Goal: Obtain resource: Obtain resource

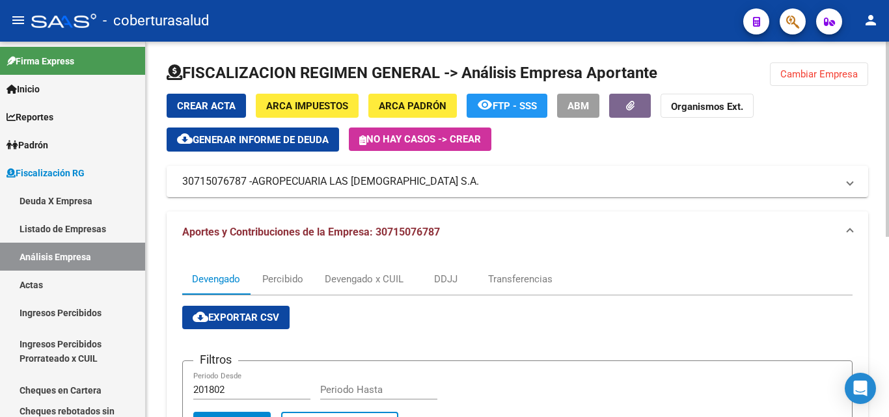
click at [832, 75] on span "Cambiar Empresa" at bounding box center [818, 74] width 77 height 12
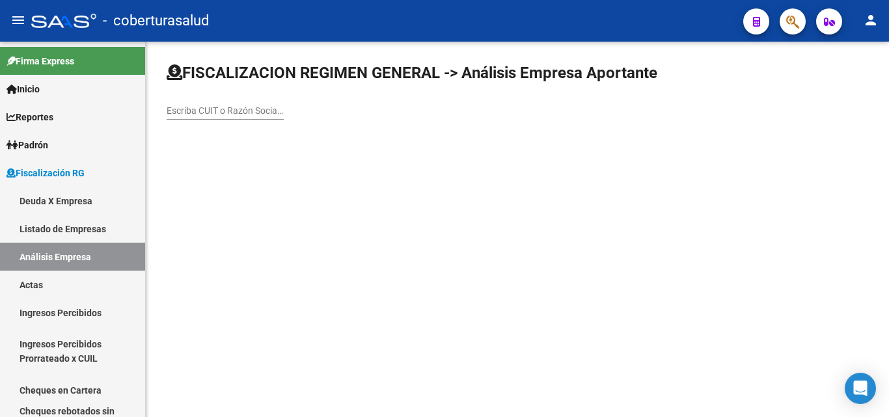
click at [222, 105] on input "Escriba CUIT o Razón Social para buscar" at bounding box center [225, 110] width 117 height 11
paste input "30711611645"
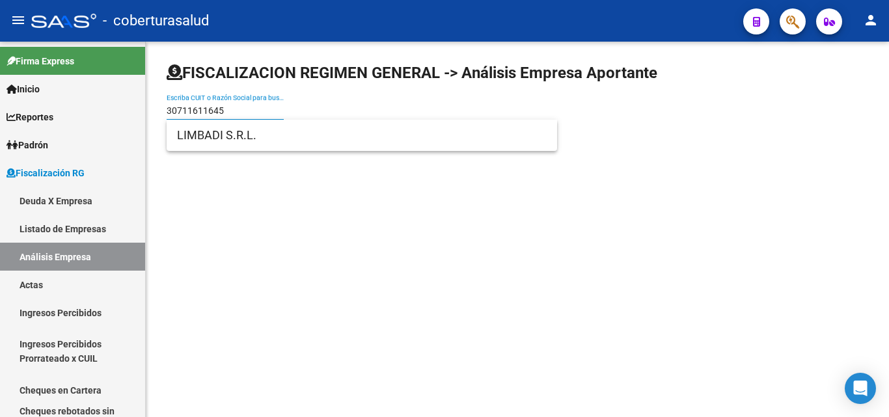
type input "30711611645"
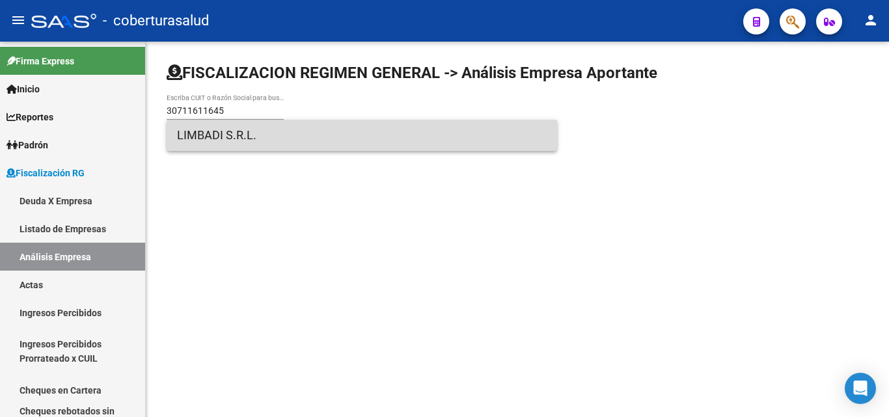
click at [233, 136] on span "LIMBADI S.R.L." at bounding box center [361, 135] width 369 height 31
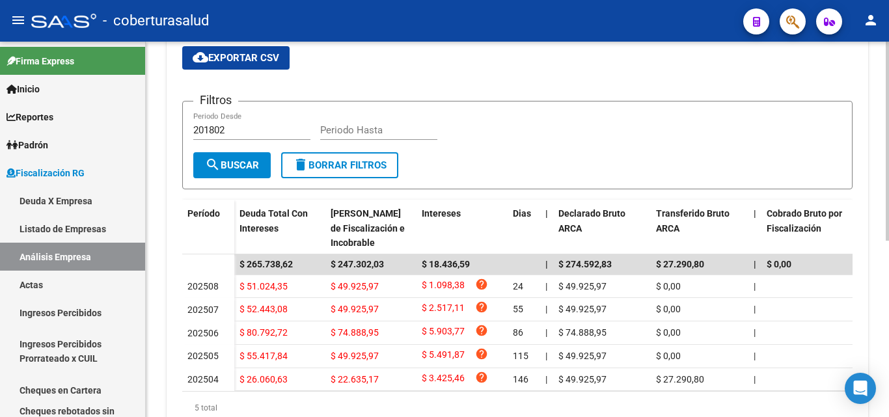
scroll to position [260, 0]
drag, startPoint x: 425, startPoint y: 163, endPoint x: 172, endPoint y: 113, distance: 257.3
click at [172, 113] on div "Devengado Percibido Devengado x CUIL DDJJ Transferencias cloud_download Exporta…" at bounding box center [517, 218] width 701 height 451
drag, startPoint x: 183, startPoint y: 104, endPoint x: 187, endPoint y: 97, distance: 8.2
click at [183, 103] on form "Filtros 201802 Periodo Desde Periodo Hasta search Buscar delete Borrar Filtros" at bounding box center [517, 144] width 670 height 88
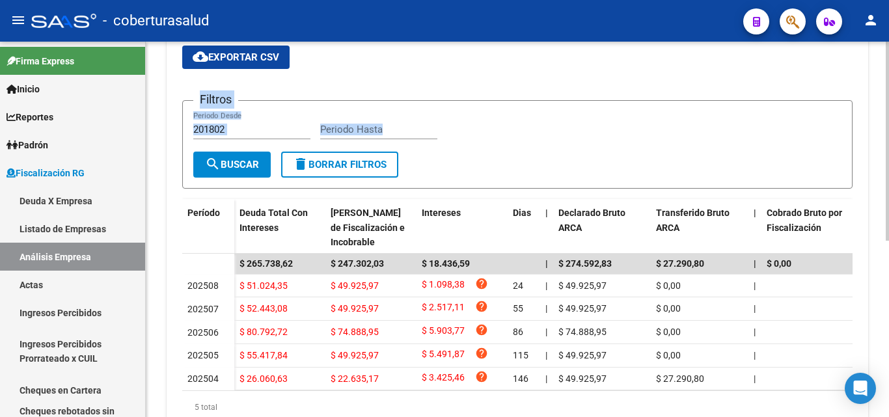
drag, startPoint x: 192, startPoint y: 92, endPoint x: 414, endPoint y: 164, distance: 233.3
click at [414, 164] on app-list-header "Filtros 201802 Periodo Desde Periodo Hasta search Buscar delete Borrar Filtros" at bounding box center [517, 133] width 670 height 109
click at [414, 164] on form "Filtros 201802 Periodo Desde Periodo Hasta search Buscar delete Borrar Filtros" at bounding box center [517, 144] width 670 height 88
drag, startPoint x: 414, startPoint y: 163, endPoint x: 194, endPoint y: 100, distance: 228.3
click at [196, 100] on form "Filtros 201802 Periodo Desde Periodo Hasta search Buscar delete Borrar Filtros" at bounding box center [517, 144] width 670 height 88
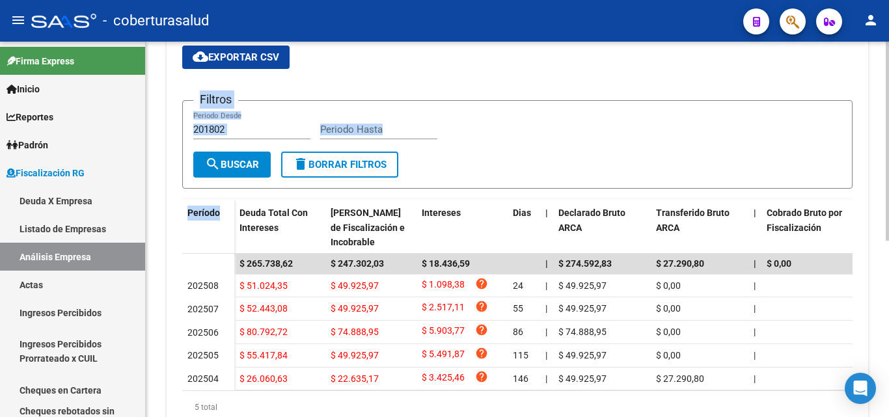
click at [165, 126] on div "FISCALIZACION REGIMEN GENERAL -> Análisis Empresa Aportante Cambiar Empresa Cre…" at bounding box center [517, 128] width 743 height 694
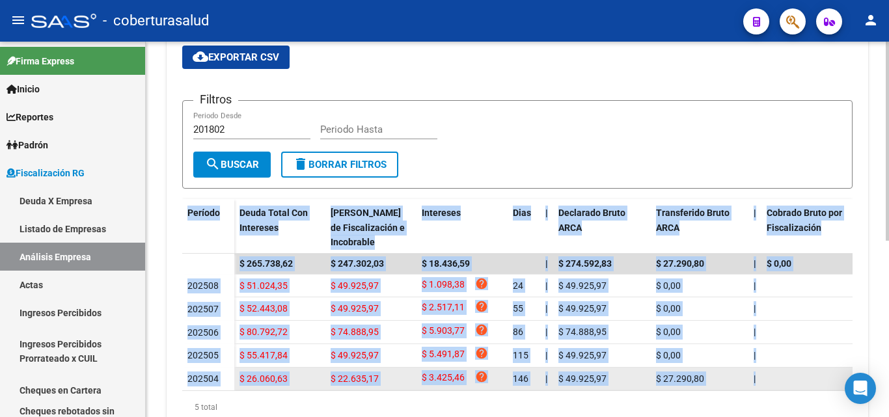
drag, startPoint x: 177, startPoint y: 212, endPoint x: 823, endPoint y: 375, distance: 666.1
click at [823, 375] on div "Devengado Percibido Devengado x CUIL DDJJ Transferencias cloud_download Exporta…" at bounding box center [517, 218] width 701 height 451
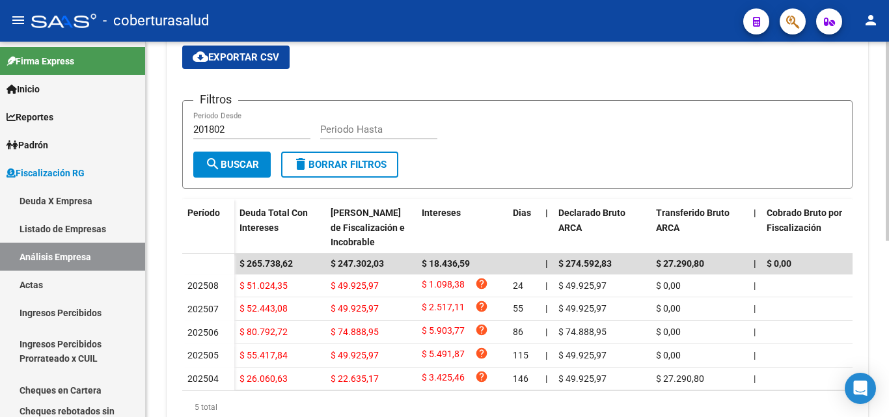
click at [170, 218] on div "Devengado Percibido Devengado x CUIL DDJJ Transferencias cloud_download Exporta…" at bounding box center [517, 218] width 701 height 451
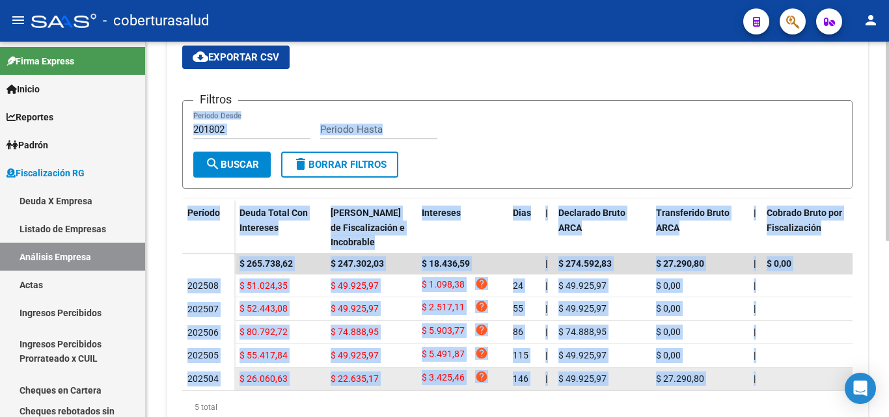
drag, startPoint x: 176, startPoint y: 114, endPoint x: 792, endPoint y: 378, distance: 669.4
click at [792, 378] on div "Devengado Percibido Devengado x CUIL DDJJ Transferencias cloud_download Exporta…" at bounding box center [517, 218] width 701 height 451
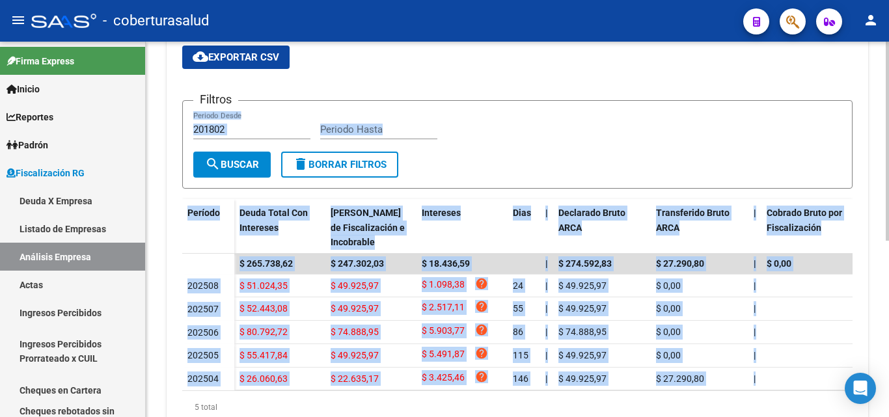
click at [484, 174] on form "Filtros 201802 Periodo Desde Periodo Hasta search Buscar delete Borrar Filtros" at bounding box center [517, 144] width 670 height 88
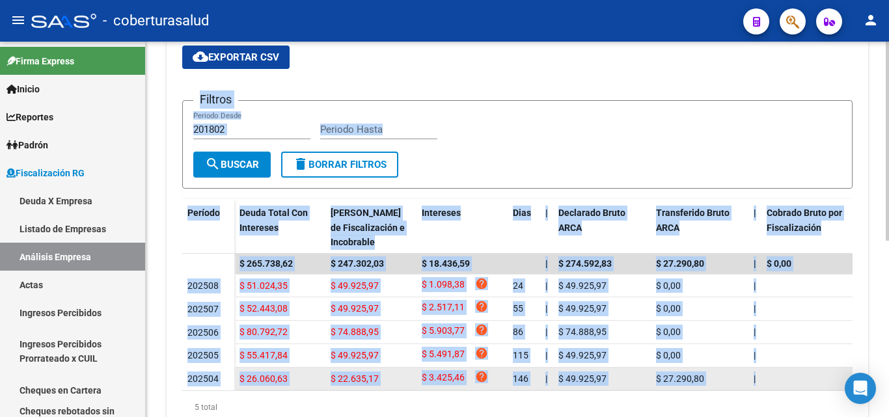
drag, startPoint x: 186, startPoint y: 97, endPoint x: 770, endPoint y: 377, distance: 647.1
click at [770, 377] on div "cloud_download Exportar CSV Filtros 201802 Periodo Desde Periodo Hasta search B…" at bounding box center [517, 235] width 670 height 378
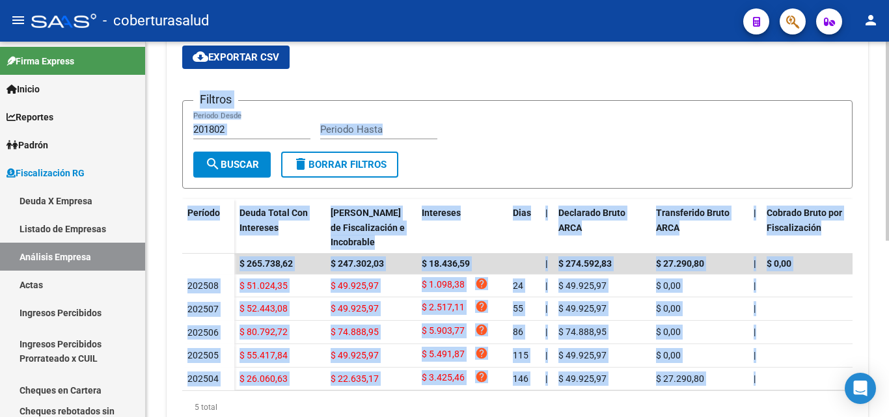
click at [444, 172] on form "Filtros 201802 Periodo Desde Periodo Hasta search Buscar delete Borrar Filtros" at bounding box center [517, 144] width 670 height 88
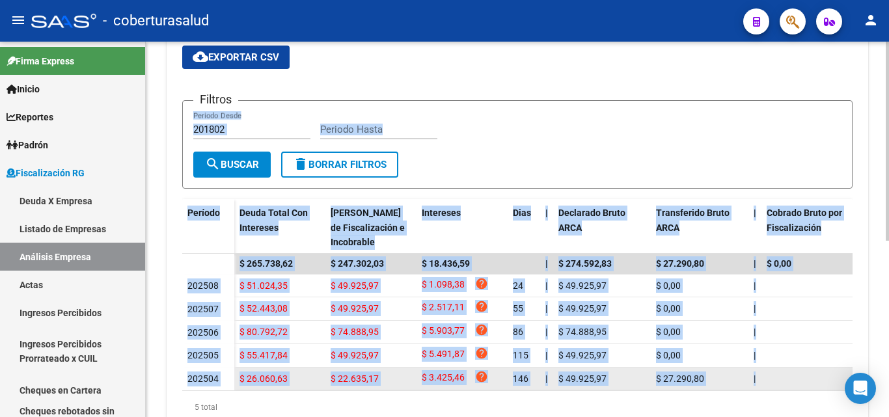
drag, startPoint x: 179, startPoint y: 87, endPoint x: 774, endPoint y: 388, distance: 666.8
click at [774, 388] on div "Devengado Percibido Devengado x CUIL DDJJ Transferencias cloud_download Exporta…" at bounding box center [517, 218] width 701 height 451
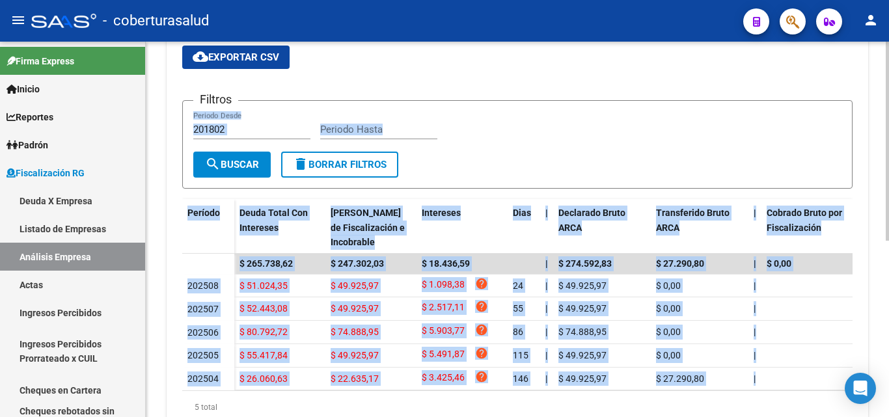
click at [441, 158] on form "Filtros 201802 Periodo Desde Periodo Hasta search Buscar delete Borrar Filtros" at bounding box center [517, 144] width 670 height 88
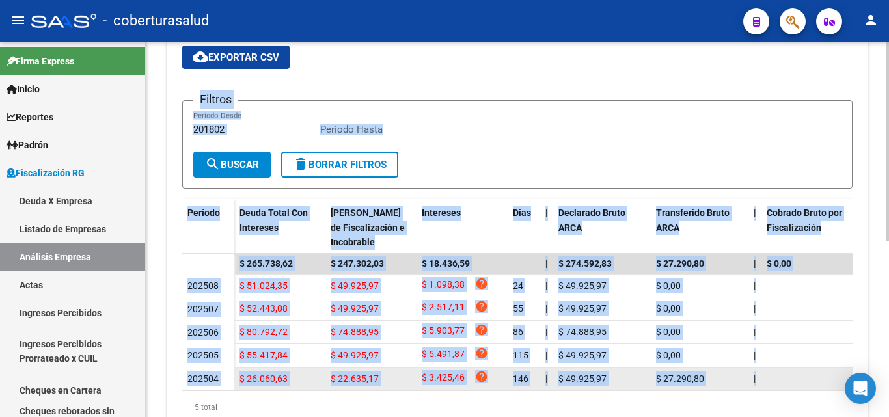
drag, startPoint x: 193, startPoint y: 88, endPoint x: 770, endPoint y: 390, distance: 651.7
click at [770, 390] on div "cloud_download Exportar CSV Filtros 201802 Periodo Desde Periodo Hasta search B…" at bounding box center [517, 235] width 670 height 378
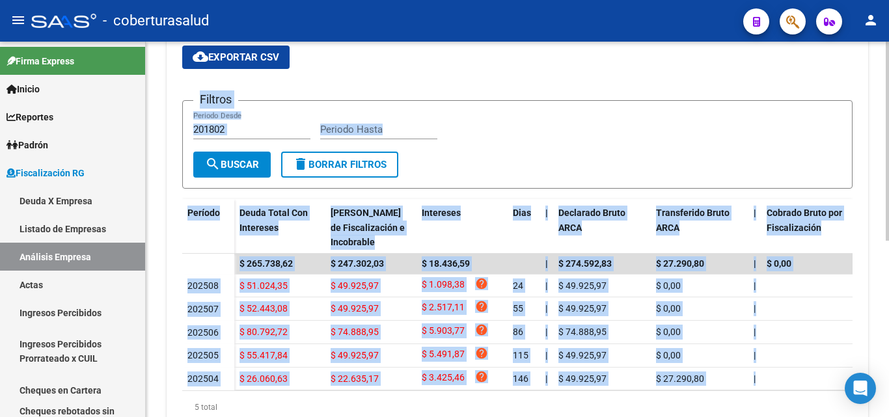
click at [529, 118] on div "Filtros 201802 Periodo Desde Periodo Hasta" at bounding box center [517, 131] width 648 height 40
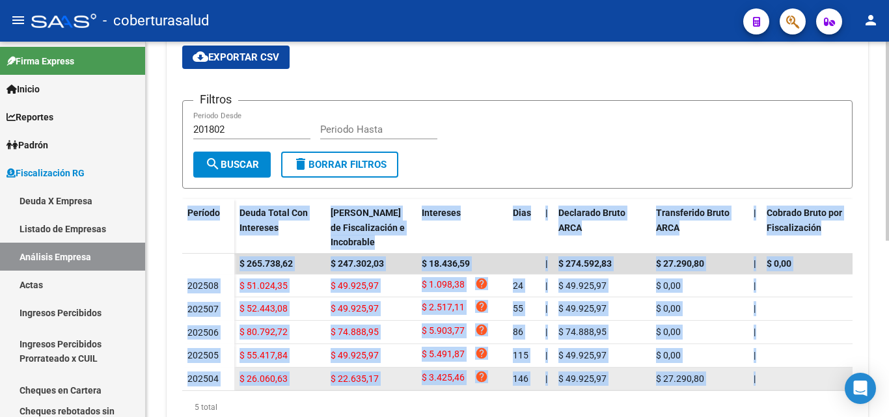
drag, startPoint x: 172, startPoint y: 220, endPoint x: 770, endPoint y: 384, distance: 620.0
click at [770, 384] on div "Devengado Percibido Devengado x CUIL DDJJ Transferencias cloud_download Exporta…" at bounding box center [517, 218] width 701 height 451
click at [792, 385] on datatable-body-cell at bounding box center [810, 379] width 98 height 23
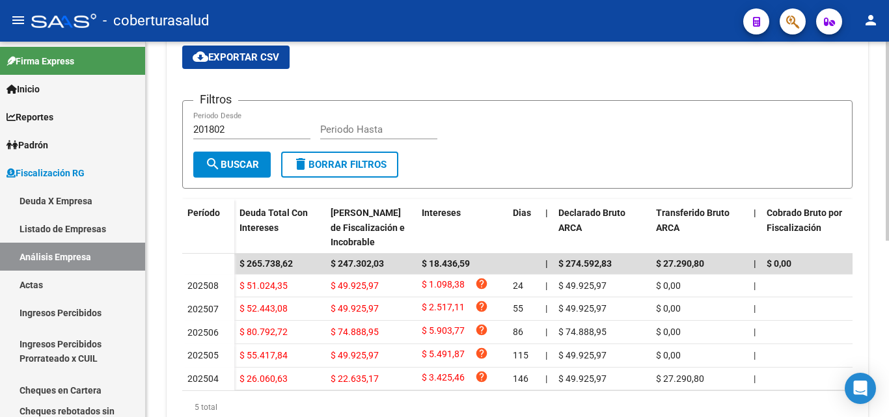
drag, startPoint x: 795, startPoint y: 385, endPoint x: 180, endPoint y: 206, distance: 640.4
click at [180, 206] on div "Devengado Percibido Devengado x CUIL DDJJ Transferencias cloud_download Exporta…" at bounding box center [517, 218] width 701 height 451
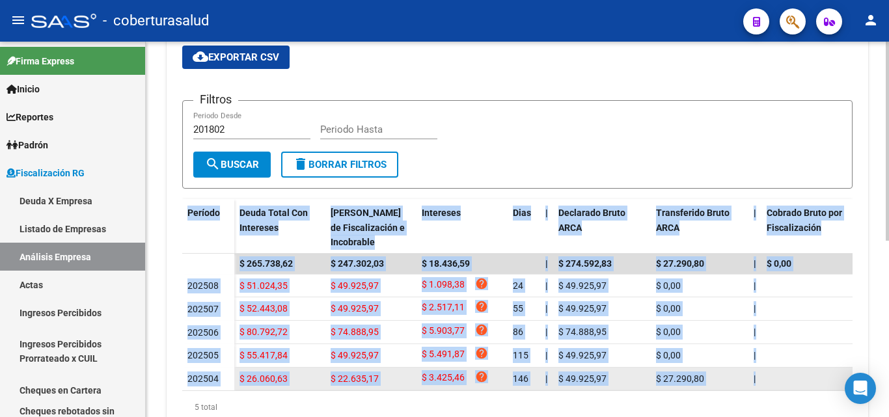
drag, startPoint x: 172, startPoint y: 205, endPoint x: 782, endPoint y: 379, distance: 634.6
click at [782, 379] on div "Devengado Percibido Devengado x CUIL DDJJ Transferencias cloud_download Exporta…" at bounding box center [517, 218] width 701 height 451
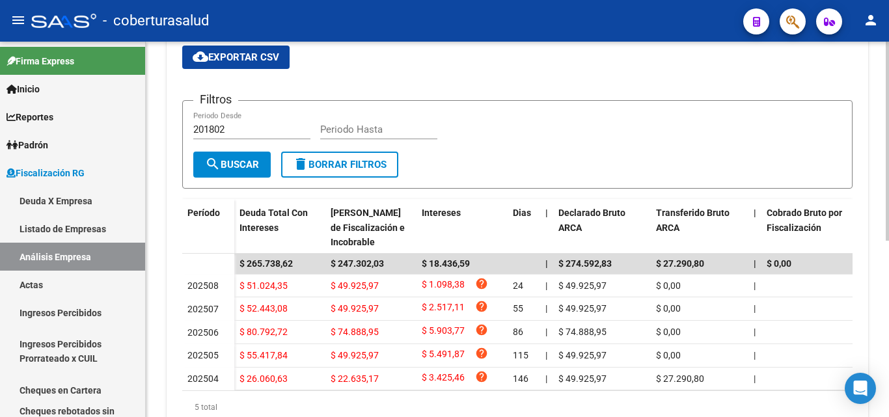
click at [470, 163] on form "Filtros 201802 Periodo Desde Periodo Hasta search Buscar delete Borrar Filtros" at bounding box center [517, 144] width 670 height 88
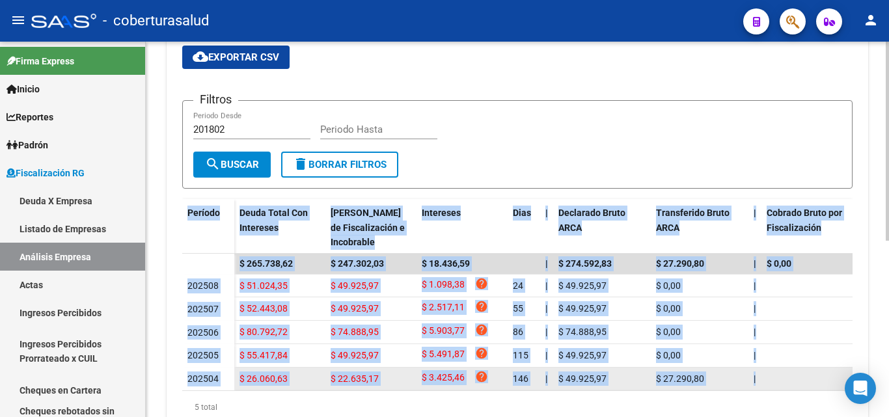
drag, startPoint x: 173, startPoint y: 206, endPoint x: 778, endPoint y: 382, distance: 630.1
click at [778, 382] on div "Devengado Percibido Devengado x CUIL DDJJ Transferencias cloud_download Exporta…" at bounding box center [517, 218] width 701 height 451
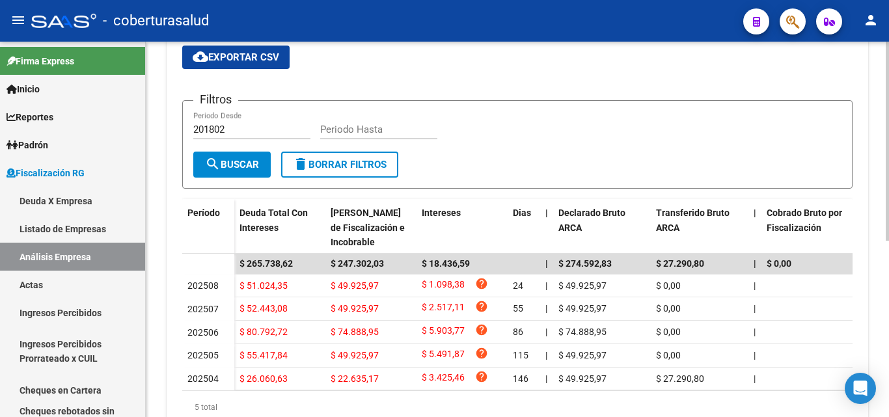
click at [488, 167] on form "Filtros 201802 Periodo Desde Periodo Hasta search Buscar delete Borrar Filtros" at bounding box center [517, 144] width 670 height 88
click at [461, 165] on form "Filtros 201802 Periodo Desde Periodo Hasta search Buscar delete Borrar Filtros" at bounding box center [517, 144] width 670 height 88
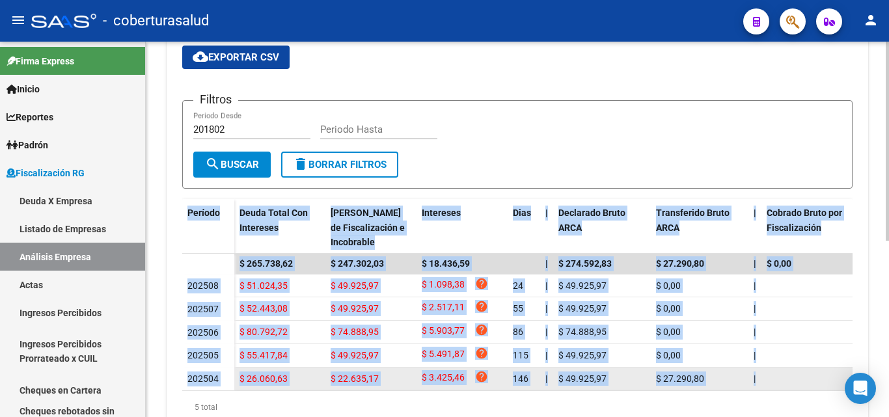
drag, startPoint x: 168, startPoint y: 213, endPoint x: 775, endPoint y: 385, distance: 631.4
click at [775, 385] on div "FISCALIZACION REGIMEN GENERAL -> Análisis Empresa Aportante Cambiar Empresa Cre…" at bounding box center [517, 128] width 743 height 694
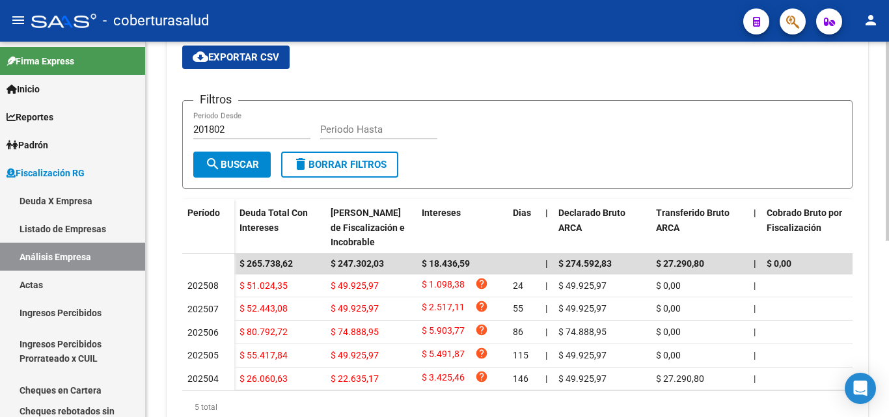
drag, startPoint x: 176, startPoint y: 202, endPoint x: 170, endPoint y: 202, distance: 6.5
click at [176, 202] on div "Devengado Percibido Devengado x CUIL DDJJ Transferencias cloud_download Exporta…" at bounding box center [517, 218] width 701 height 451
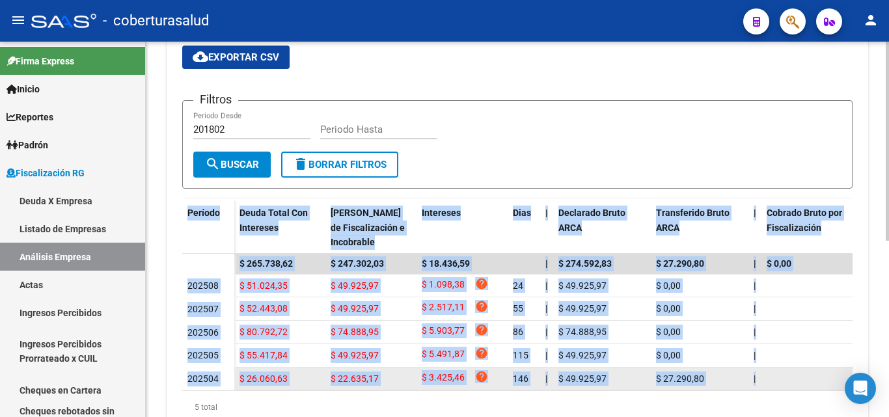
drag, startPoint x: 183, startPoint y: 211, endPoint x: 783, endPoint y: 394, distance: 627.0
click at [783, 394] on div "Devengado Percibido Devengado x CUIL DDJJ Transferencias cloud_download Exporta…" at bounding box center [517, 218] width 701 height 451
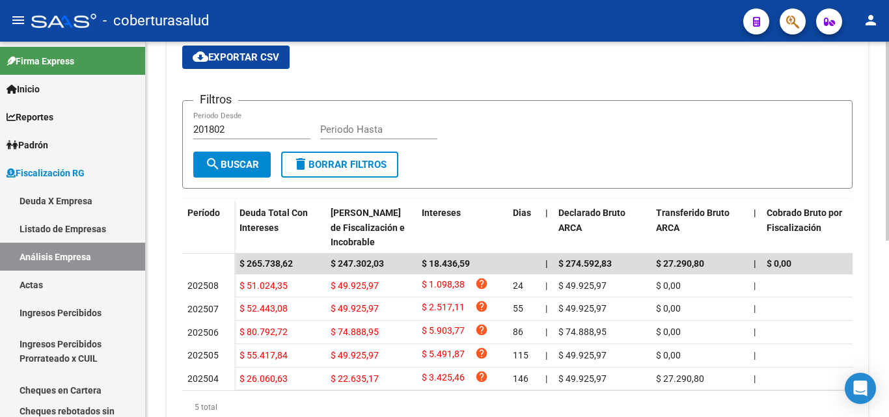
click at [514, 137] on div "Filtros 201802 Periodo Desde Periodo Hasta" at bounding box center [517, 131] width 648 height 40
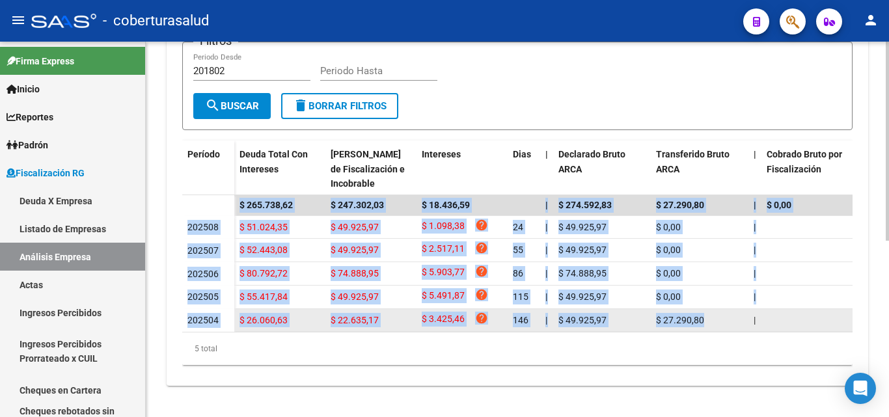
drag, startPoint x: 178, startPoint y: 217, endPoint x: 721, endPoint y: 322, distance: 552.5
click at [721, 322] on div "Devengado Percibido Devengado x CUIL DDJJ Transferencias cloud_download Exporta…" at bounding box center [517, 159] width 701 height 451
click at [351, 320] on span "$ 22.635,17" at bounding box center [354, 320] width 48 height 10
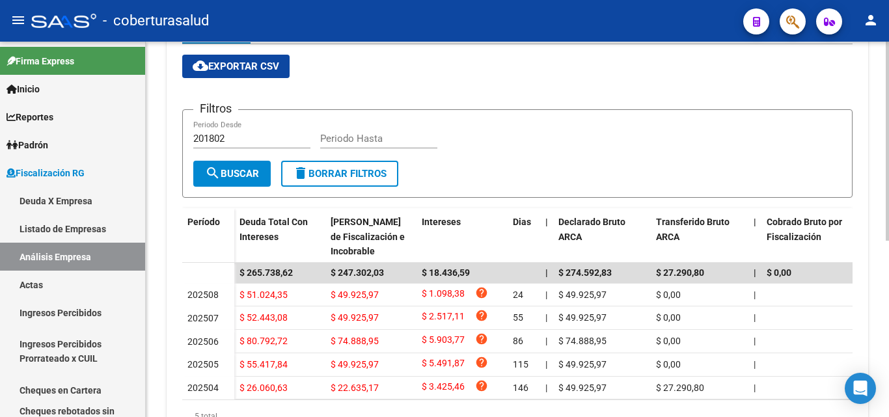
scroll to position [294, 0]
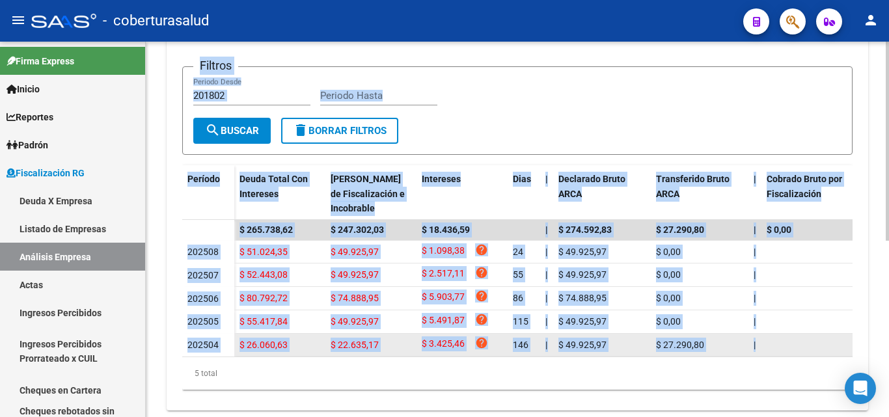
drag, startPoint x: 169, startPoint y: 228, endPoint x: 772, endPoint y: 351, distance: 615.4
click at [772, 351] on mat-expansion-panel "Aportes y Contribuciones de la Empresa: 30711611645 Devengado Percibido Devenga…" at bounding box center [517, 163] width 701 height 493
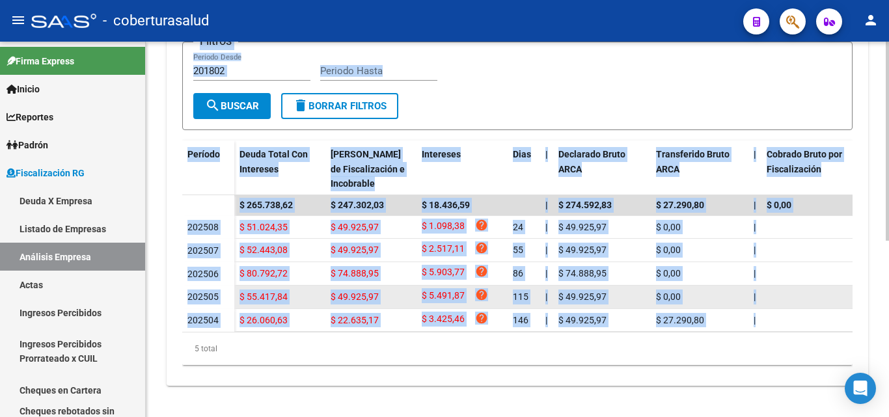
scroll to position [332, 0]
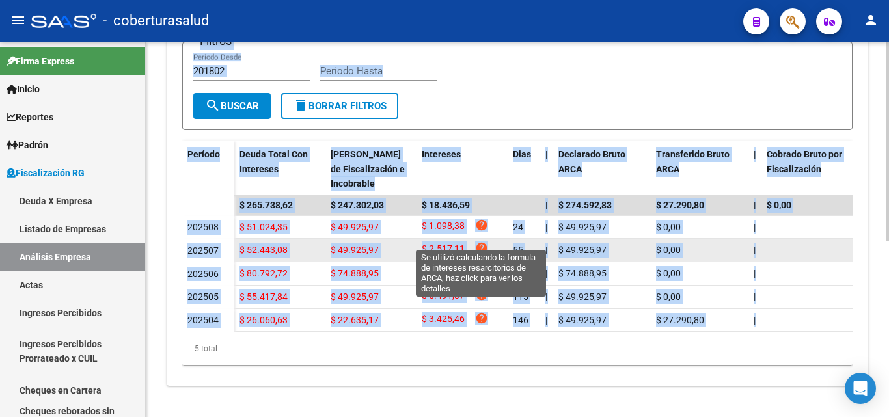
click at [481, 241] on icon "help" at bounding box center [481, 247] width 13 height 13
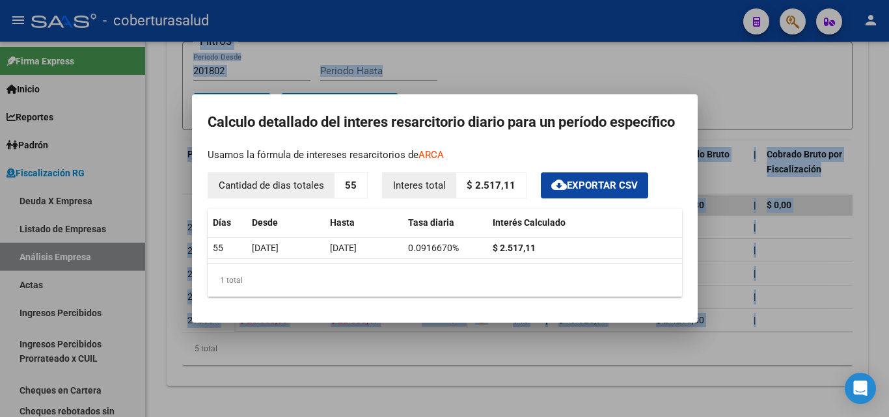
click at [384, 347] on div at bounding box center [444, 208] width 889 height 417
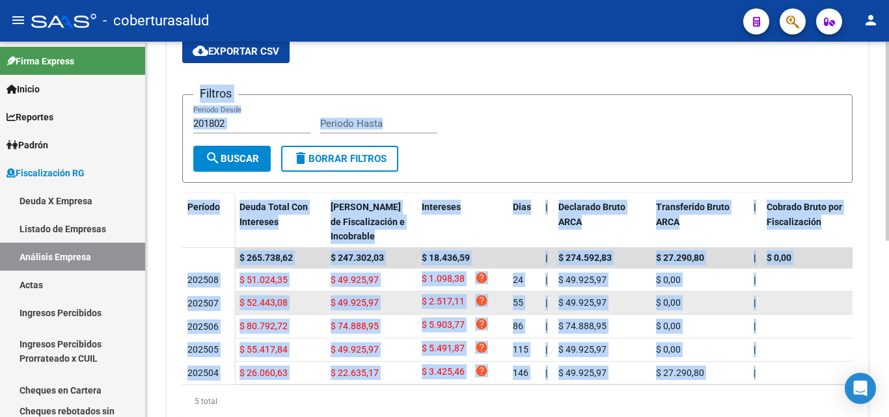
scroll to position [267, 0]
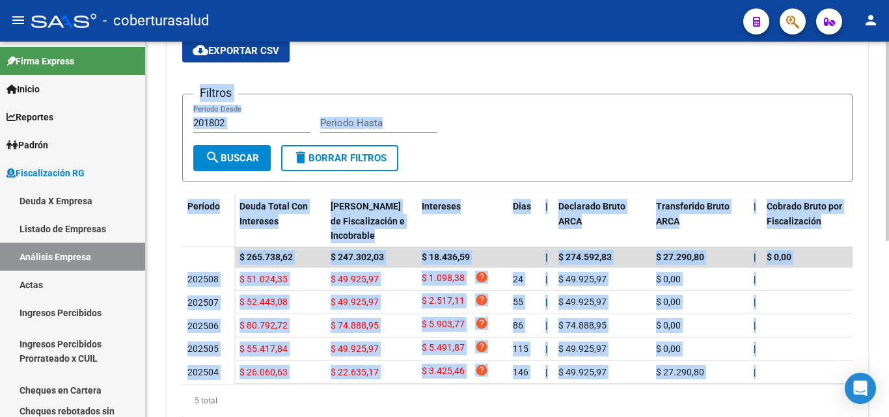
drag, startPoint x: 419, startPoint y: 172, endPoint x: 160, endPoint y: 101, distance: 268.4
click at [160, 101] on div "FISCALIZACION REGIMEN GENERAL -> Análisis Empresa Aportante Cambiar Empresa Cre…" at bounding box center [517, 122] width 743 height 694
click at [181, 94] on div "Devengado Percibido Devengado x CUIL DDJJ Transferencias cloud_download Exporta…" at bounding box center [517, 211] width 701 height 451
drag, startPoint x: 200, startPoint y: 92, endPoint x: 437, endPoint y: 203, distance: 262.2
click at [437, 203] on div "cloud_download Exportar CSV Filtros 201802 Periodo Desde Periodo Hasta search B…" at bounding box center [517, 228] width 670 height 378
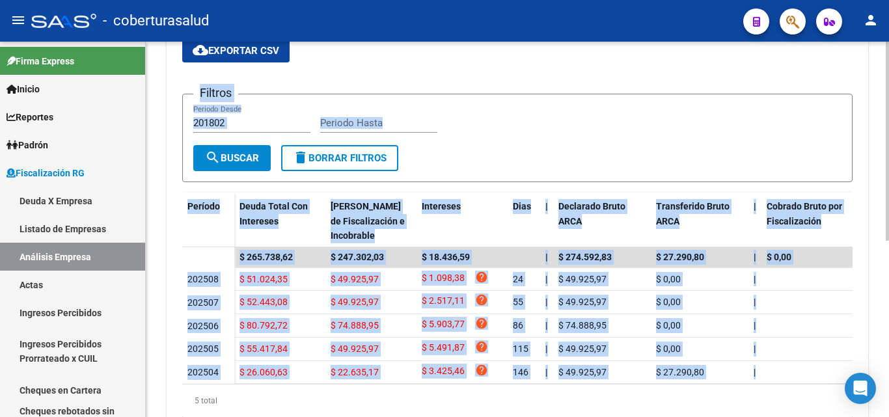
click at [439, 166] on form "Filtros 201802 Periodo Desde Periodo Hasta search Buscar delete Borrar Filtros" at bounding box center [517, 138] width 670 height 88
drag, startPoint x: 439, startPoint y: 165, endPoint x: 194, endPoint y: 85, distance: 257.3
click at [193, 94] on form "Filtros 201802 Periodo Desde Periodo Hasta search Buscar delete Borrar Filtros" at bounding box center [517, 138] width 670 height 88
click at [197, 86] on h3 "Filtros" at bounding box center [215, 93] width 45 height 18
click at [202, 90] on h3 "Filtros" at bounding box center [215, 93] width 45 height 18
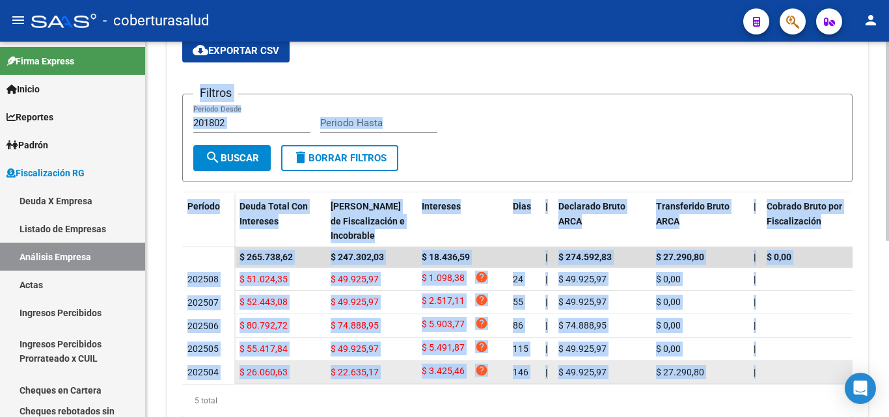
drag, startPoint x: 201, startPoint y: 89, endPoint x: 814, endPoint y: 369, distance: 674.2
click at [817, 381] on div "cloud_download Exportar CSV Filtros 201802 Periodo Desde Periodo Hasta search B…" at bounding box center [517, 228] width 670 height 378
